Goal: Book appointment/travel/reservation: Book appointment/travel/reservation

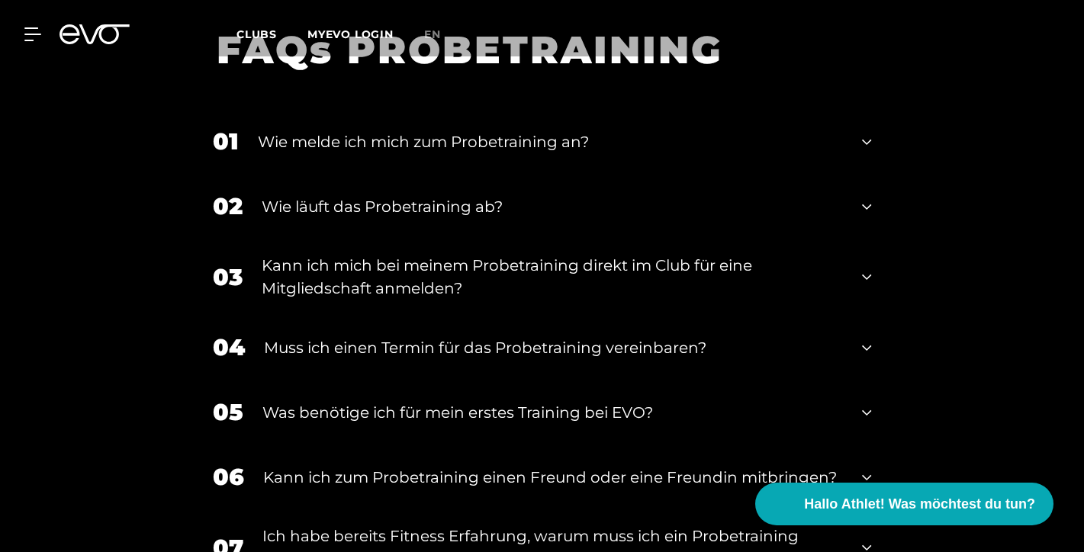
scroll to position [1371, 0]
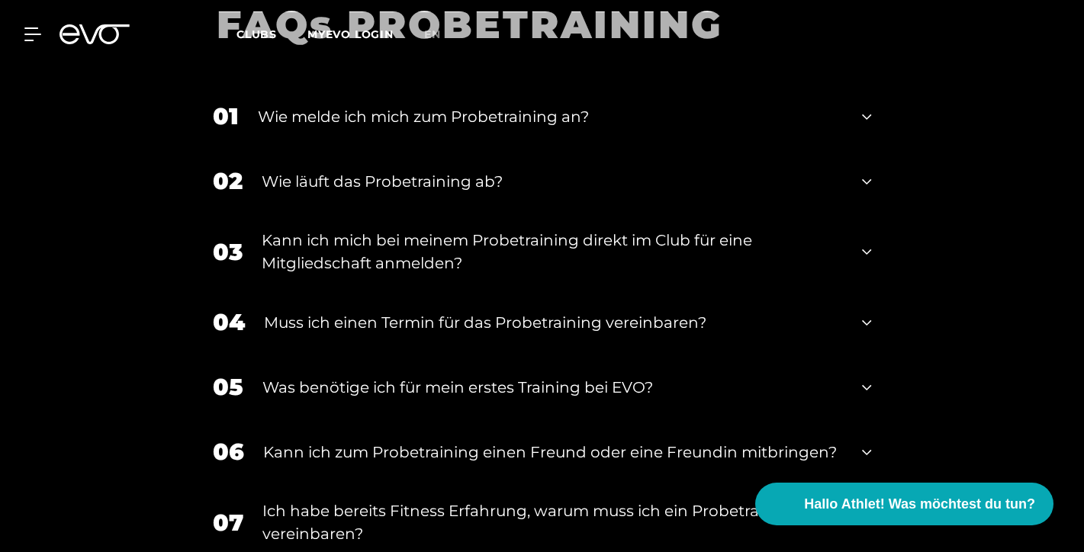
click at [497, 313] on div "Muss ich einen Termin für das Probetraining vereinbaren?" at bounding box center [554, 322] width 580 height 23
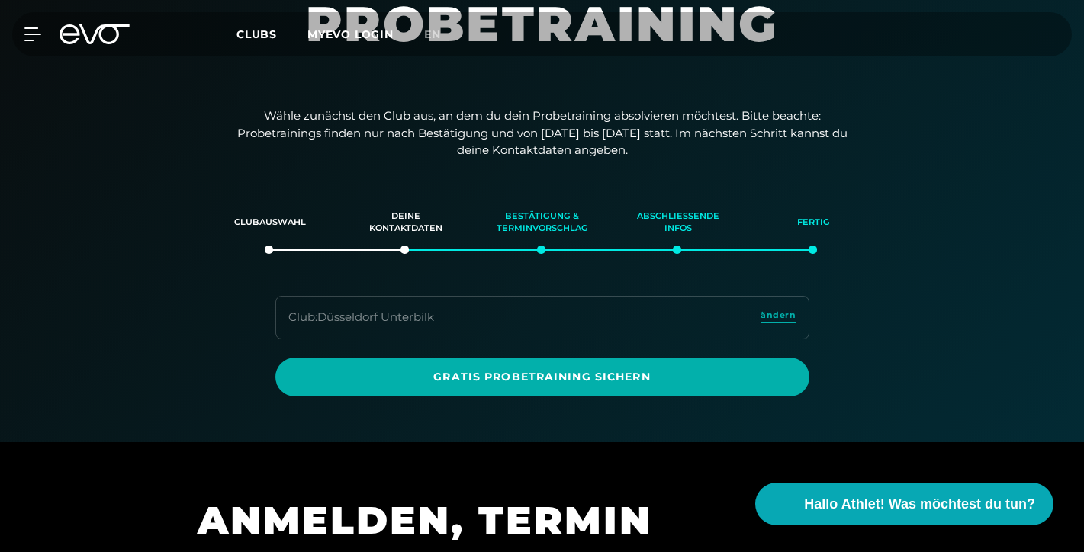
scroll to position [227, 0]
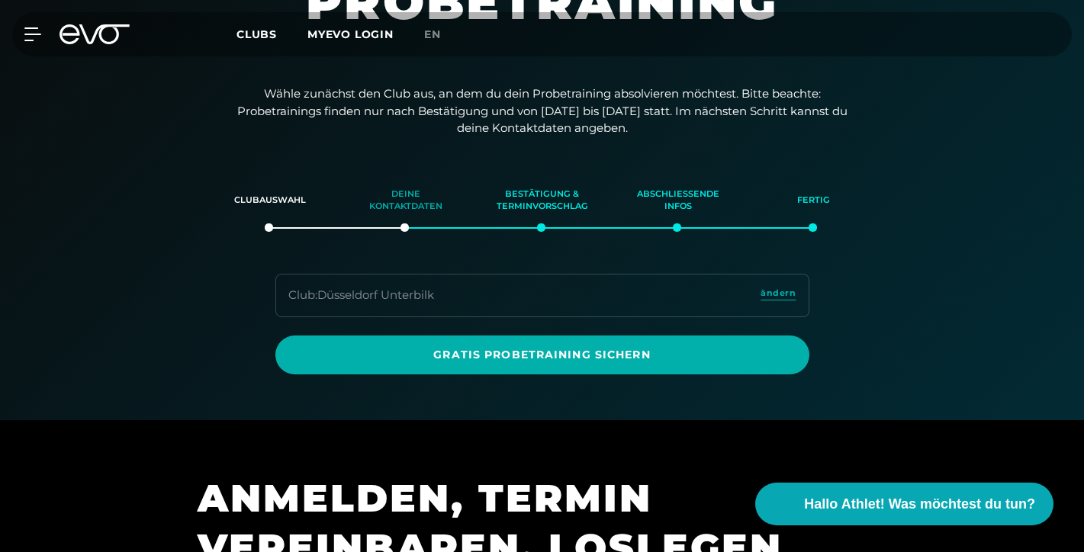
click at [415, 192] on div "Deine Kontaktdaten" at bounding box center [406, 200] width 98 height 41
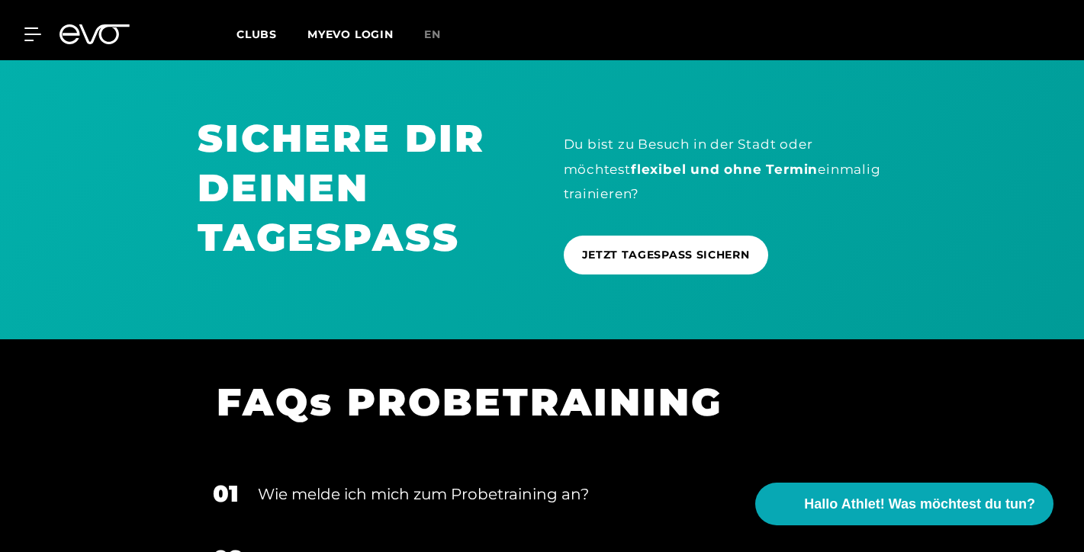
scroll to position [962, 0]
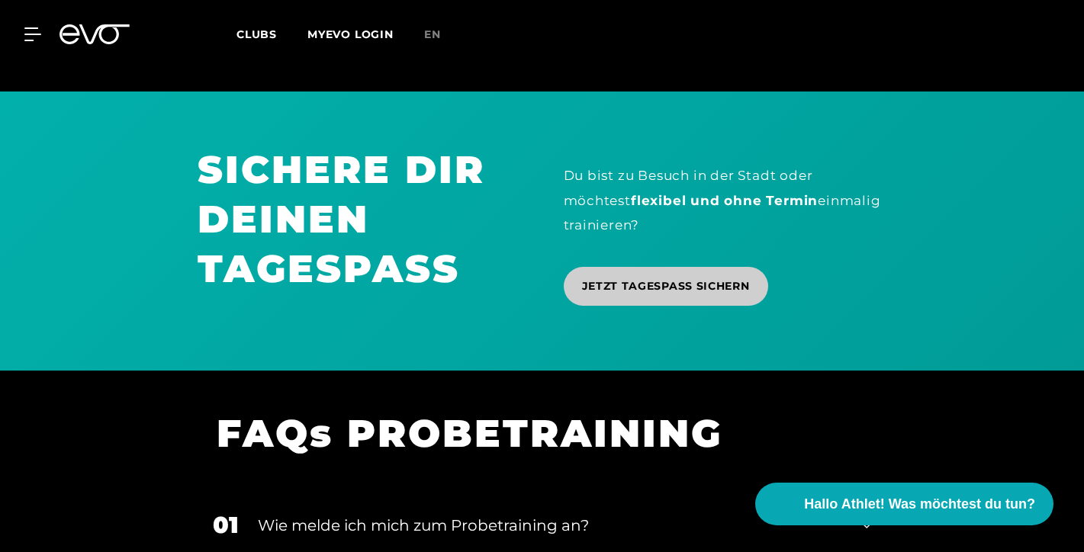
click at [659, 278] on span "JETZT TAGESPASS SICHERN" at bounding box center [666, 286] width 168 height 16
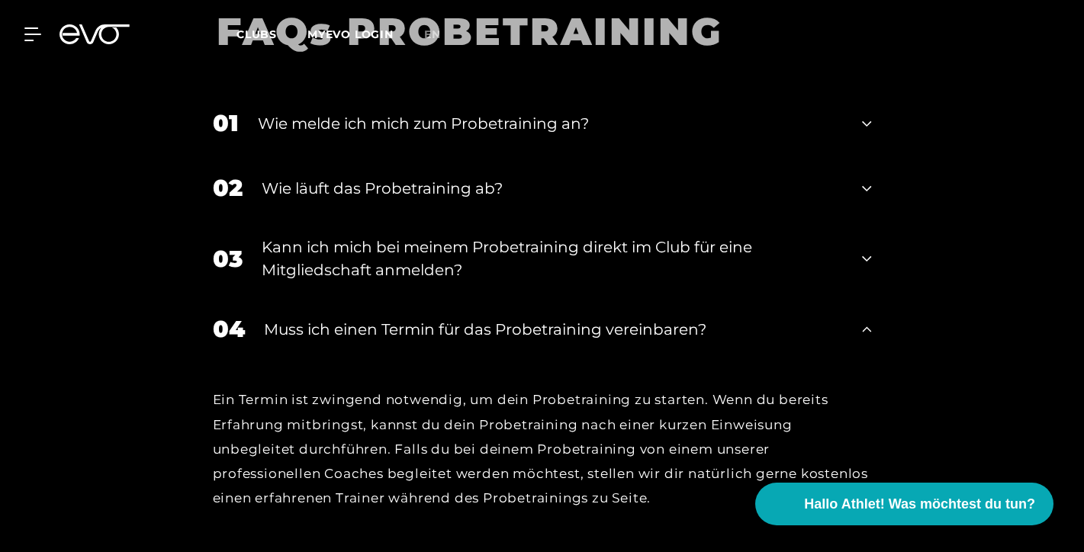
scroll to position [1364, 0]
click at [663, 112] on div "Wie melde ich mich zum Probetraining an?" at bounding box center [551, 123] width 586 height 23
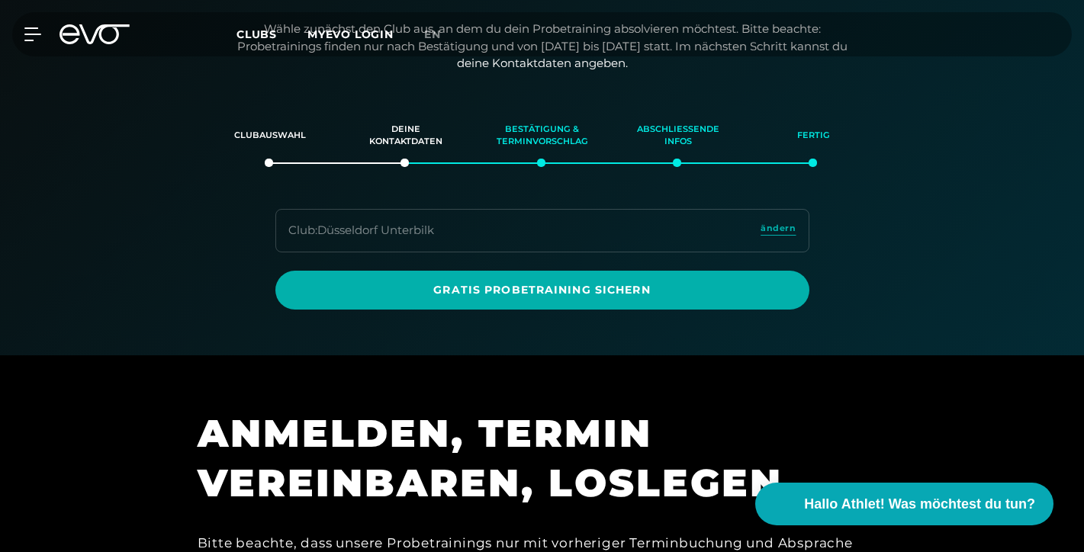
scroll to position [302, 0]
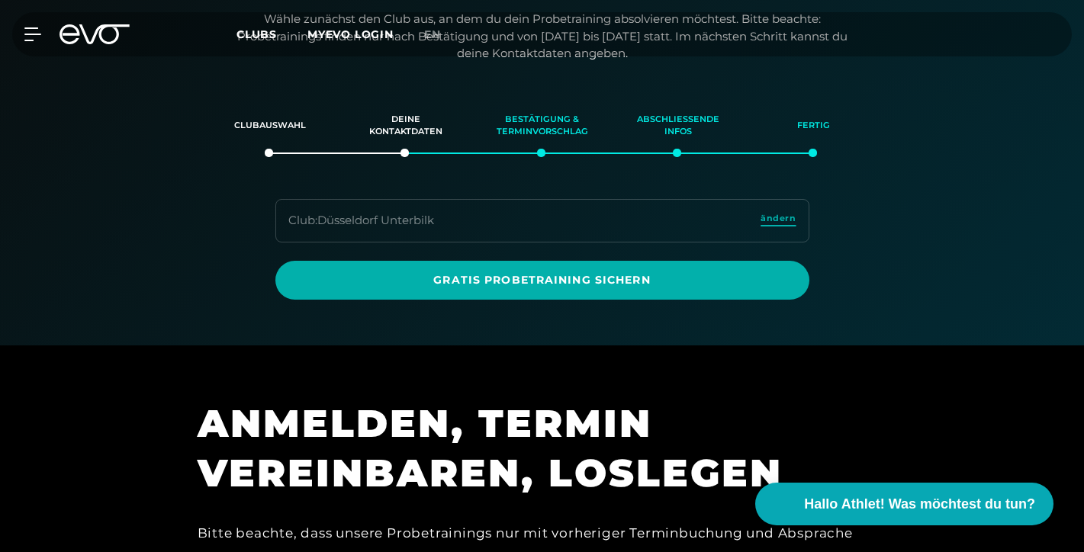
click at [770, 215] on span "ändern" at bounding box center [777, 218] width 35 height 13
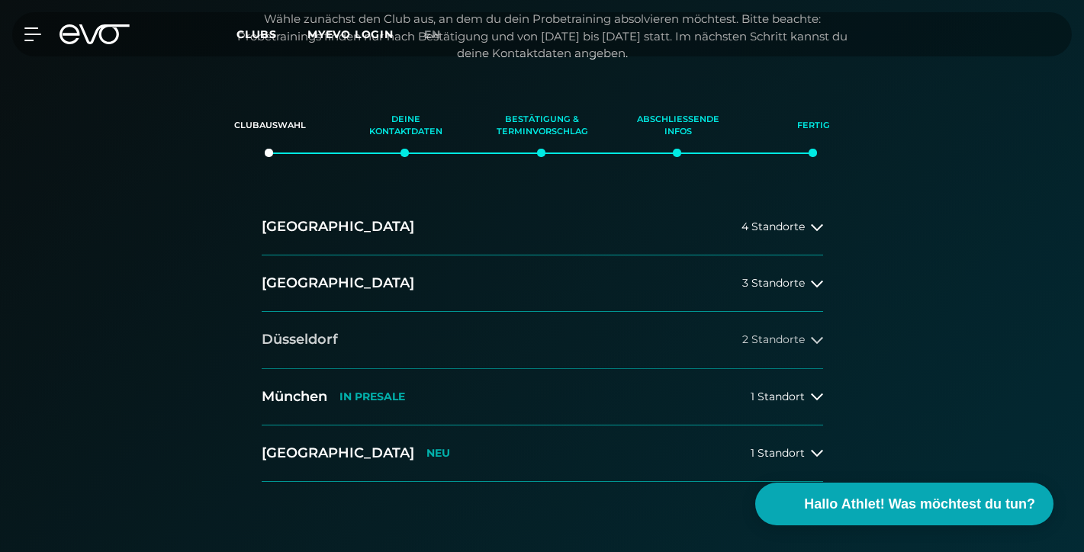
click at [422, 334] on button "Düsseldorf 2 Standorte" at bounding box center [542, 340] width 561 height 56
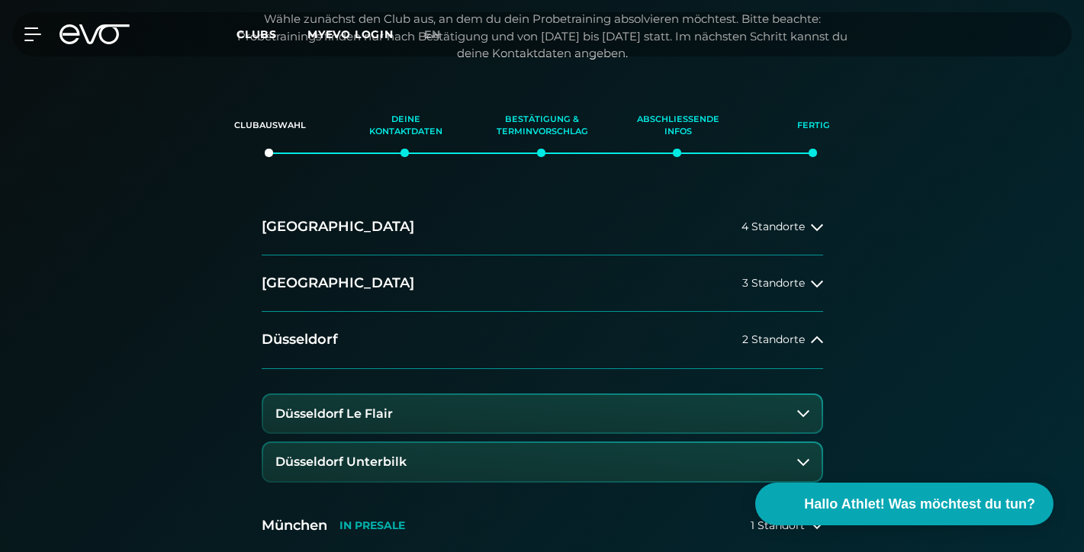
click at [370, 408] on h3 "Düsseldorf Le Flair" at bounding box center [333, 414] width 117 height 14
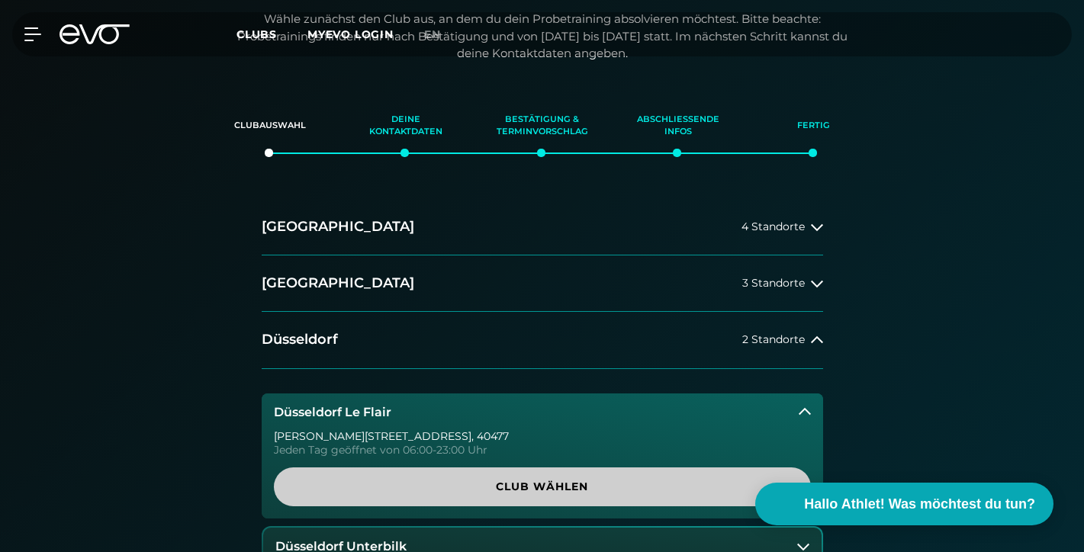
click at [605, 479] on span "Club wählen" at bounding box center [542, 487] width 500 height 16
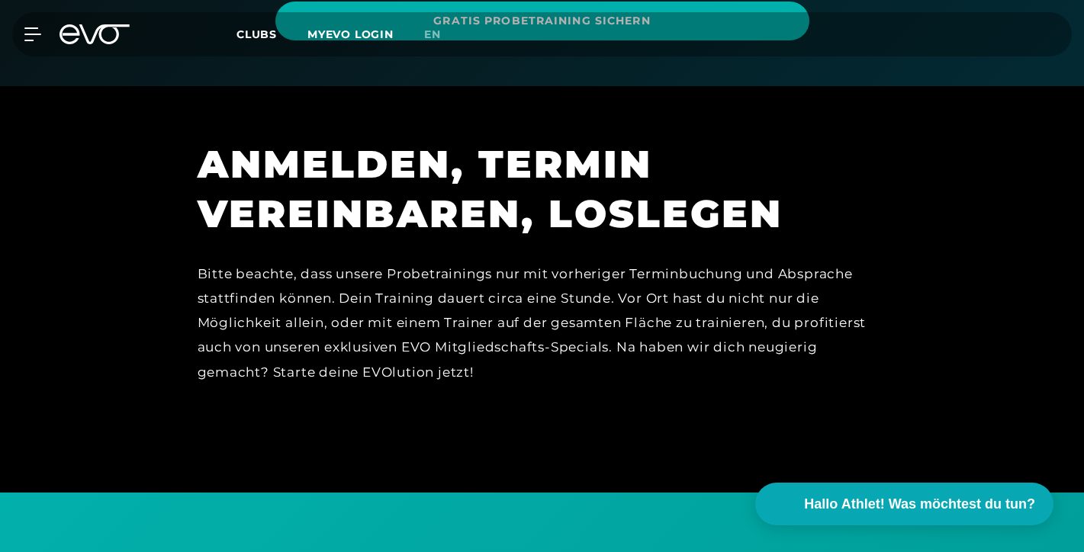
scroll to position [962, 0]
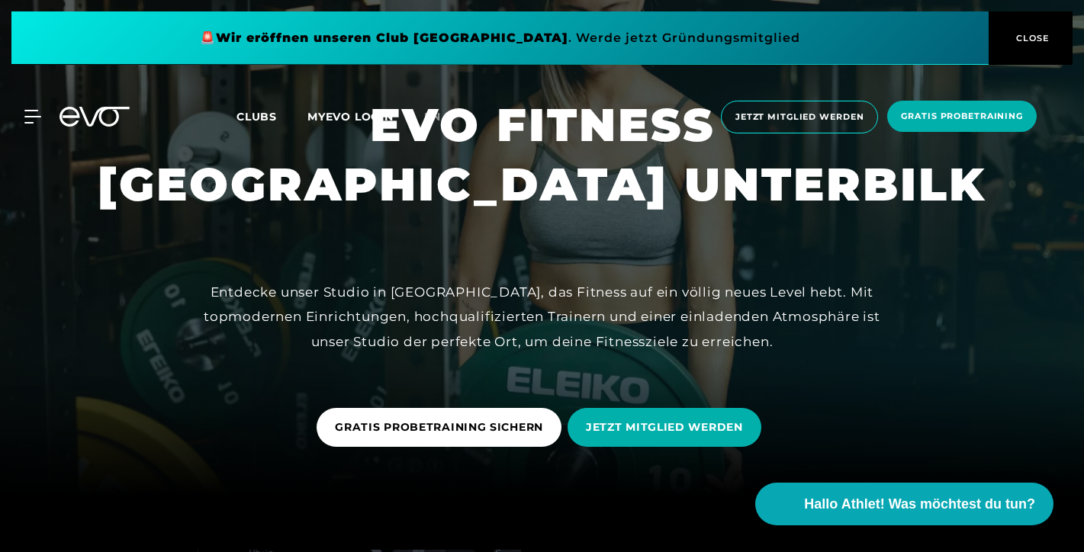
scroll to position [64, 0]
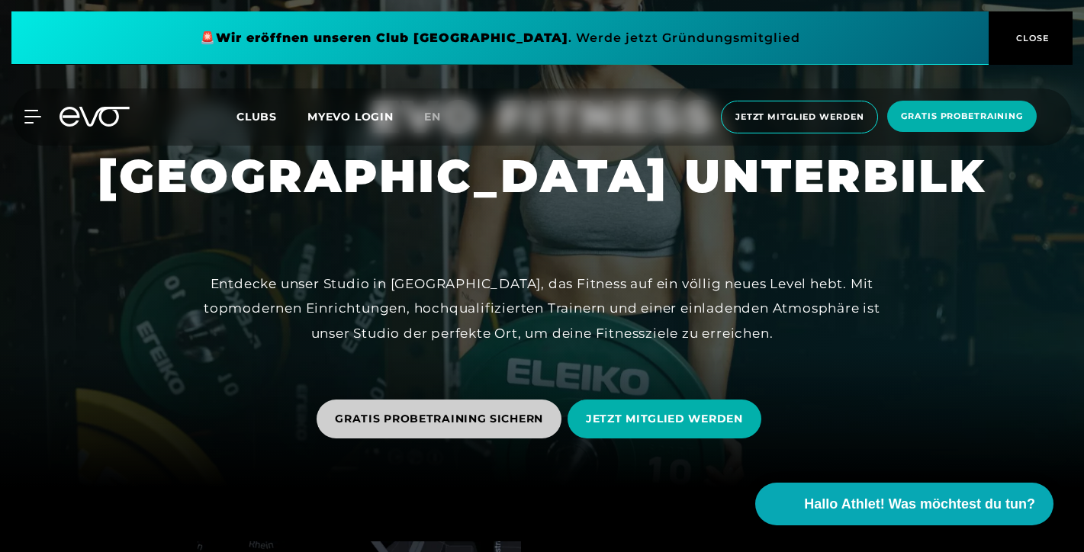
click at [492, 430] on span "GRATIS PROBETRAINING SICHERN" at bounding box center [438, 419] width 245 height 39
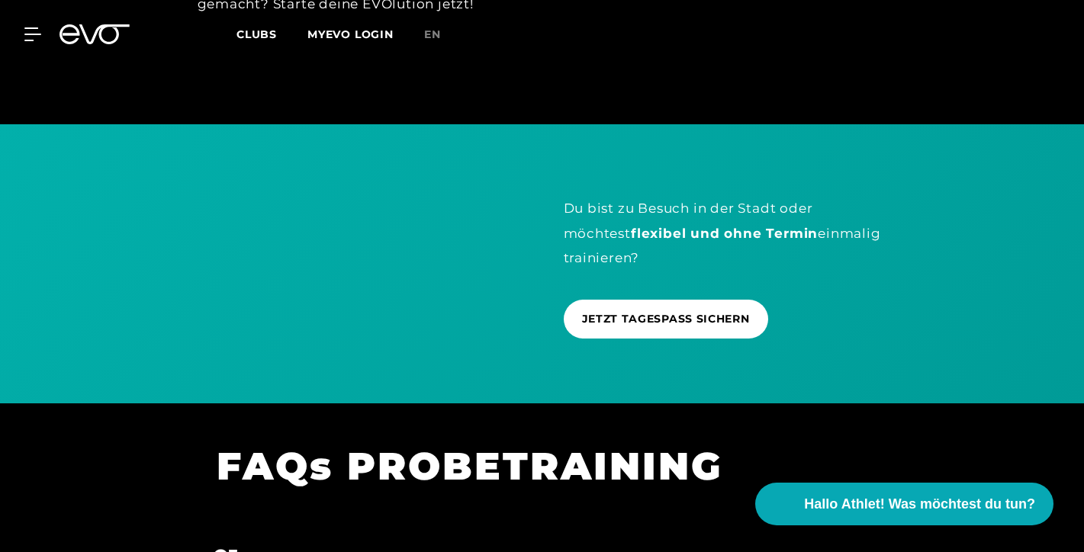
scroll to position [958, 0]
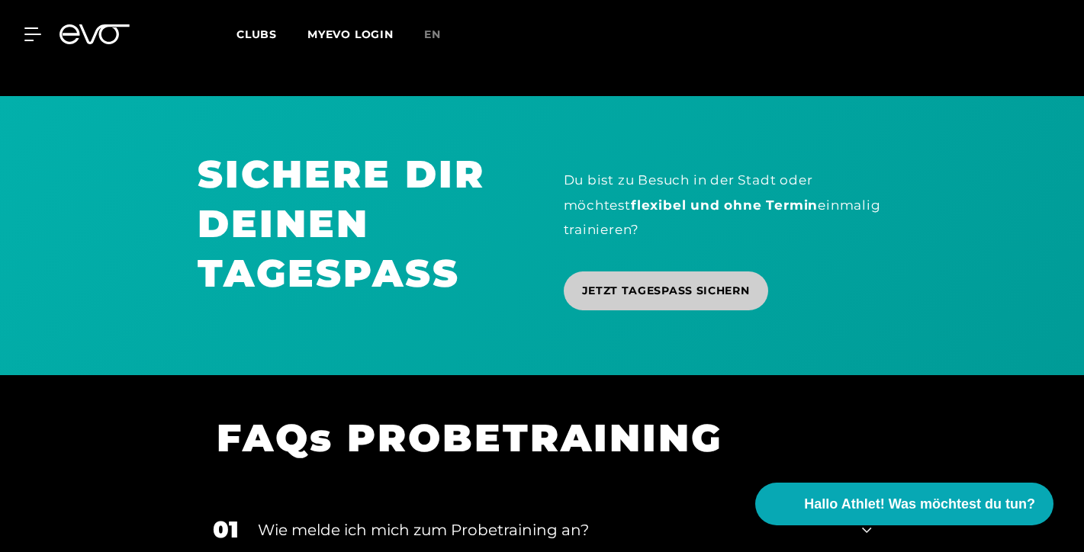
click at [653, 287] on span "JETZT TAGESPASS SICHERN" at bounding box center [666, 291] width 168 height 16
